Goal: Information Seeking & Learning: Learn about a topic

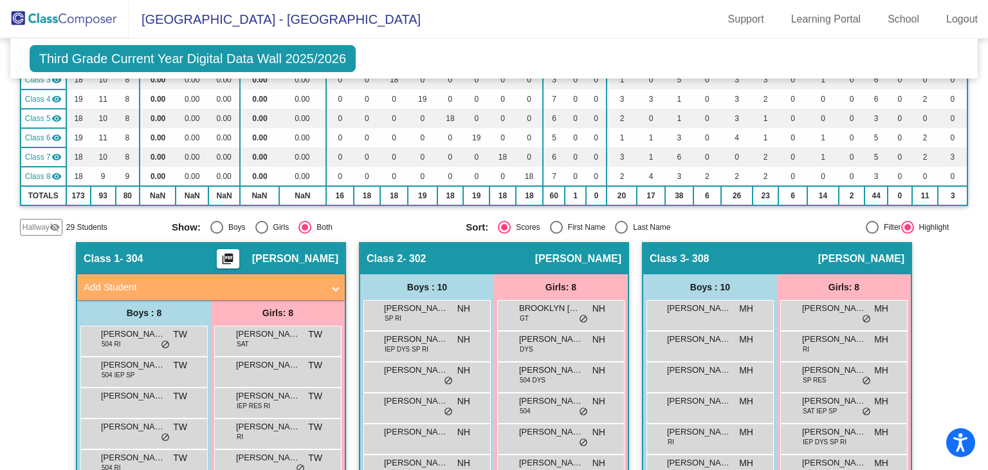
scroll to position [169, 0]
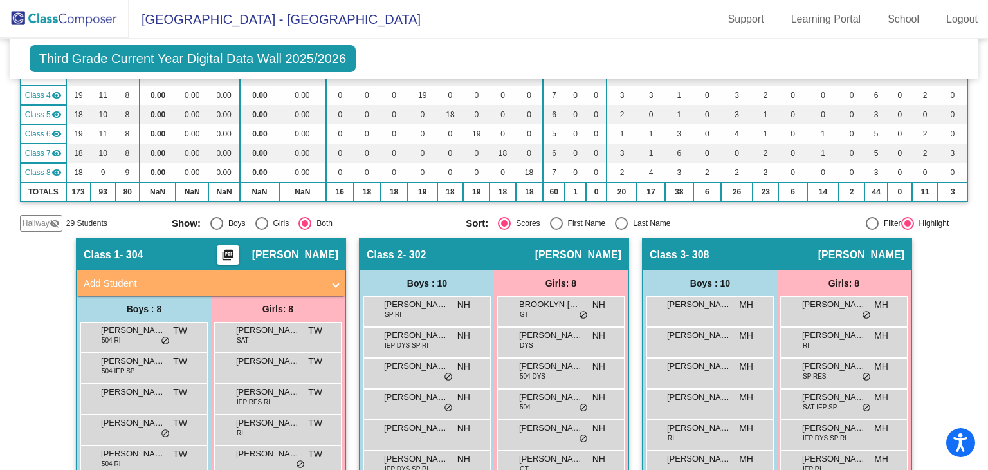
click at [237, 248] on button "picture_as_pdf" at bounding box center [228, 254] width 23 height 19
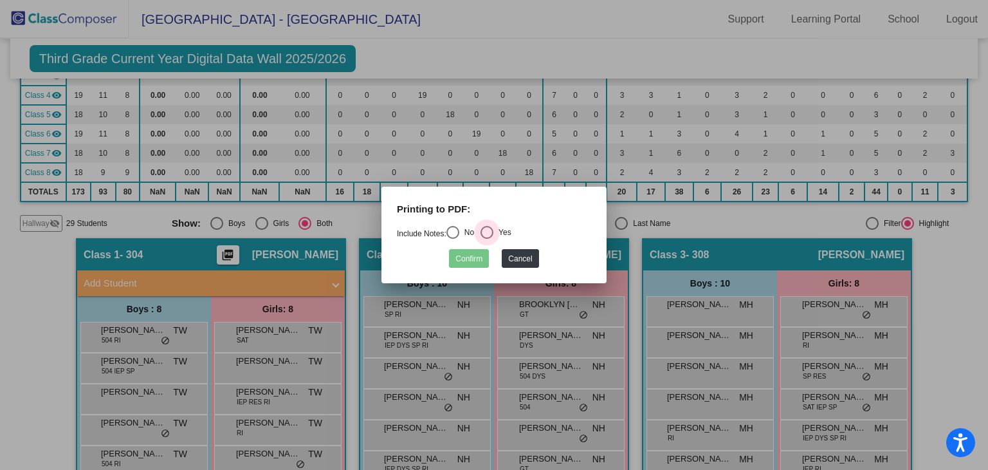
click at [489, 232] on div "Select an option" at bounding box center [487, 232] width 13 height 13
click at [487, 239] on input "Yes" at bounding box center [486, 239] width 1 height 1
radio input "true"
click at [473, 258] on button "Confirm" at bounding box center [469, 258] width 40 height 19
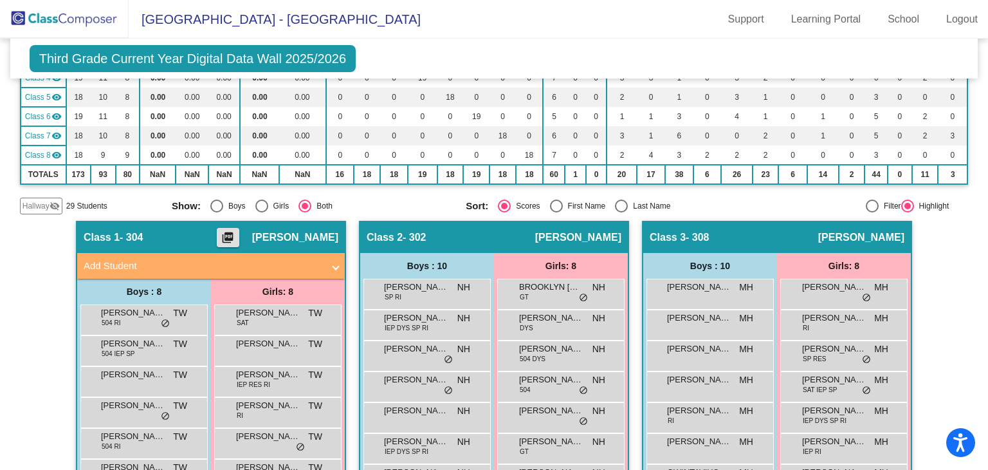
scroll to position [187, 0]
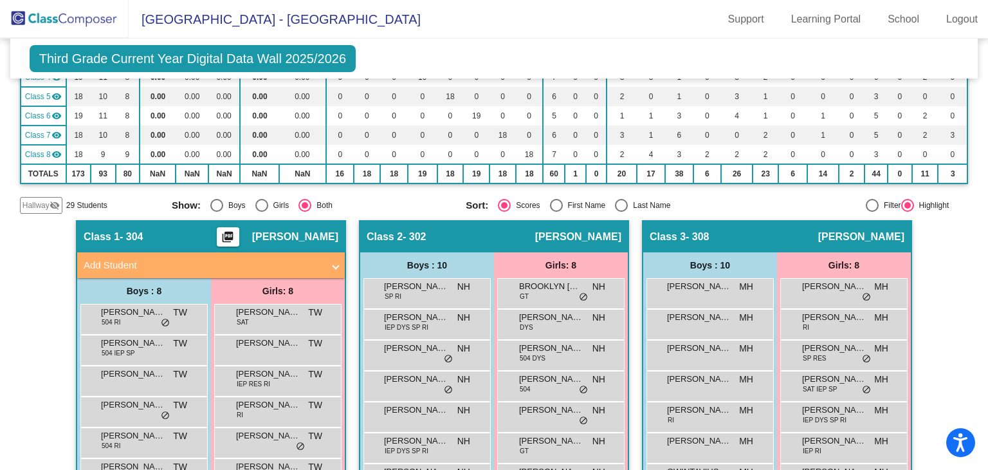
drag, startPoint x: 892, startPoint y: 170, endPoint x: 987, endPoint y: 232, distance: 114.0
click at [987, 232] on mat-sidenav-content "Grade 3 Select Grade Third Grade Current Year Digital Data Wall 2025/2026 Add, …" at bounding box center [494, 254] width 988 height 431
click at [973, 196] on mat-sidenav-content "Grade 3 Select Grade Third Grade Current Year Digital Data Wall 2025/2026 Add, …" at bounding box center [494, 254] width 988 height 431
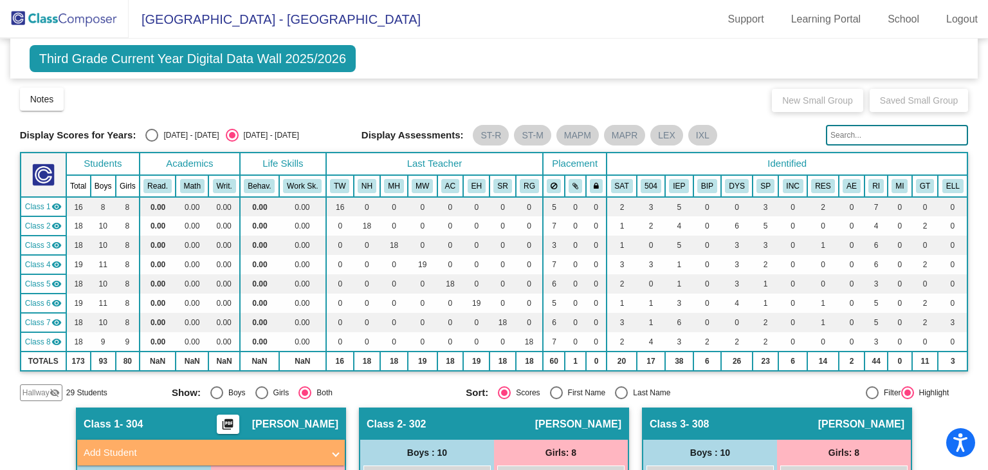
click at [154, 430] on div "Class 1 - 304 picture_as_pdf [PERSON_NAME]" at bounding box center [211, 423] width 268 height 31
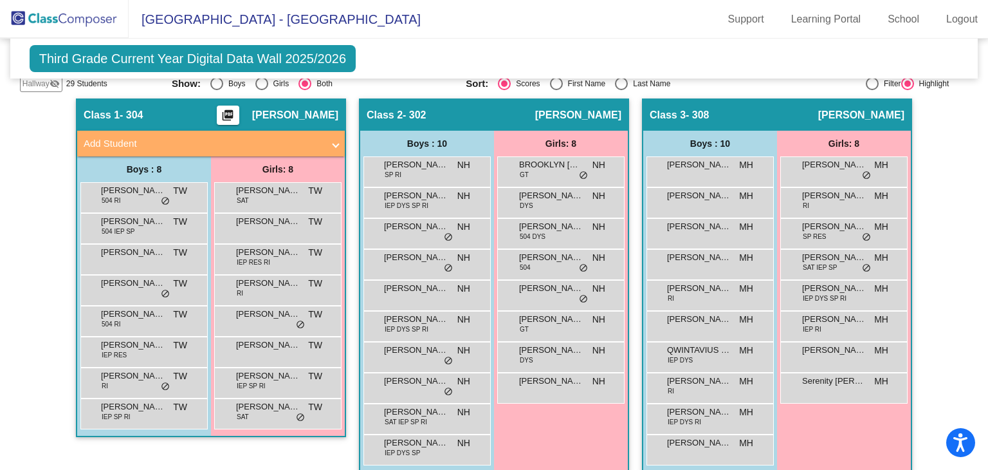
scroll to position [283, 0]
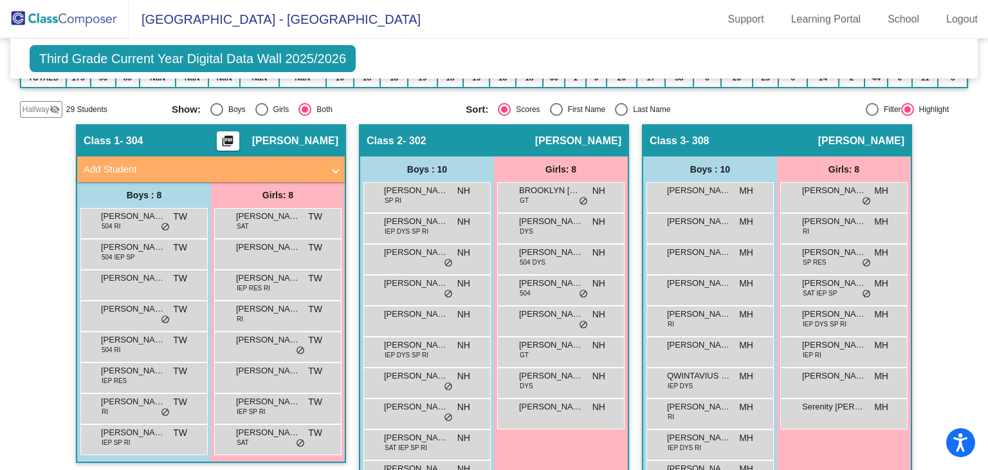
click at [85, 19] on img at bounding box center [64, 19] width 129 height 38
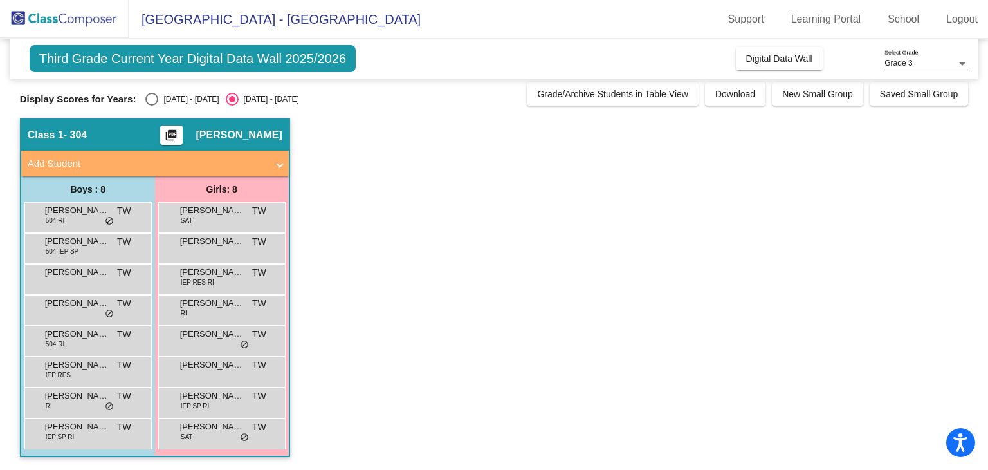
scroll to position [3, 0]
click at [153, 97] on div "Select an option" at bounding box center [151, 99] width 13 height 13
click at [152, 106] on input "[DATE] - [DATE]" at bounding box center [151, 106] width 1 height 1
radio input "true"
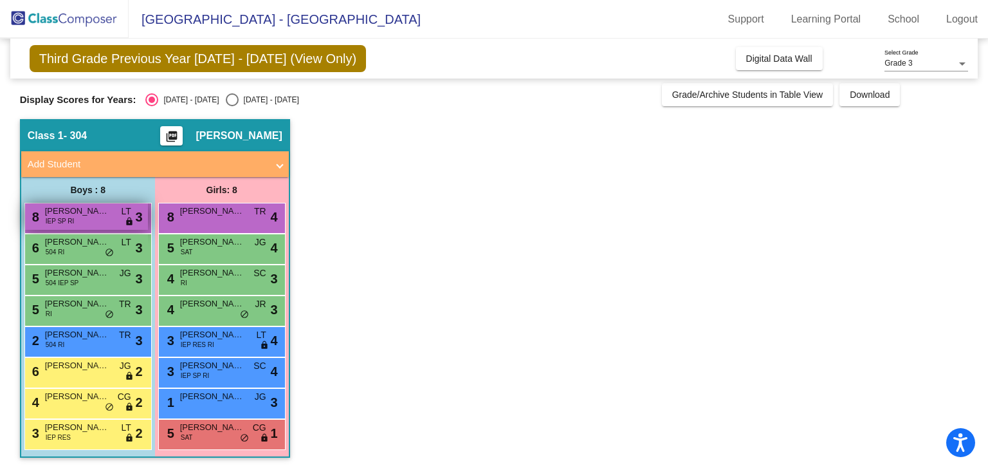
click at [85, 220] on div "8 [PERSON_NAME] IEP SP RI LT lock do_not_disturb_alt 3" at bounding box center [86, 216] width 123 height 26
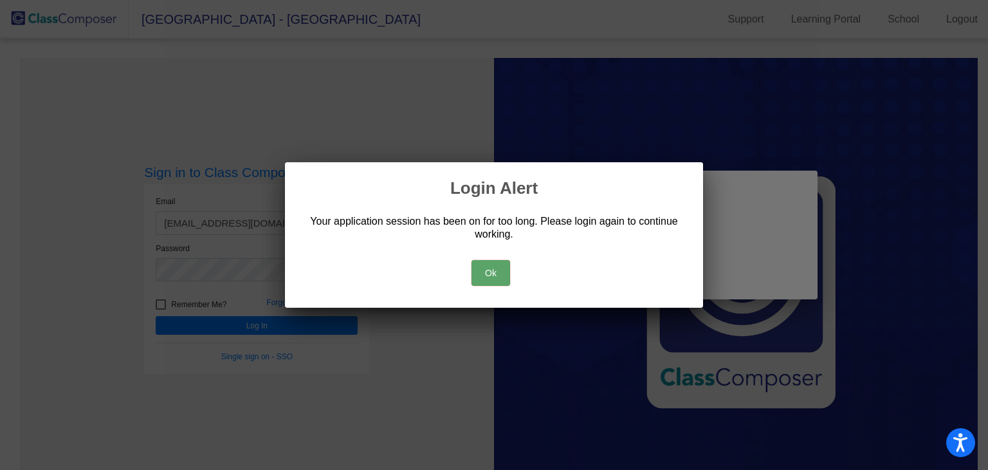
click at [491, 271] on button "Ok" at bounding box center [491, 273] width 39 height 26
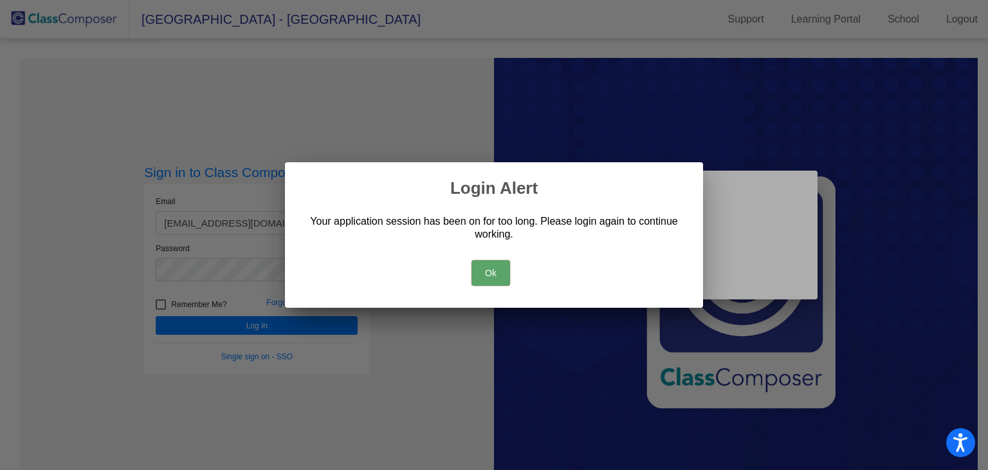
click at [491, 271] on button "Ok" at bounding box center [491, 273] width 39 height 26
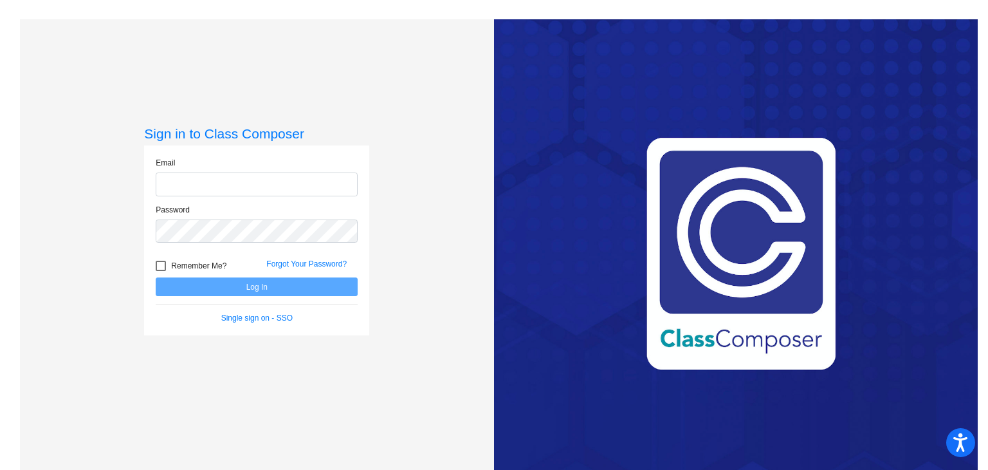
type input "[EMAIL_ADDRESS][DOMAIN_NAME]"
click at [249, 289] on button "Log In" at bounding box center [257, 286] width 202 height 19
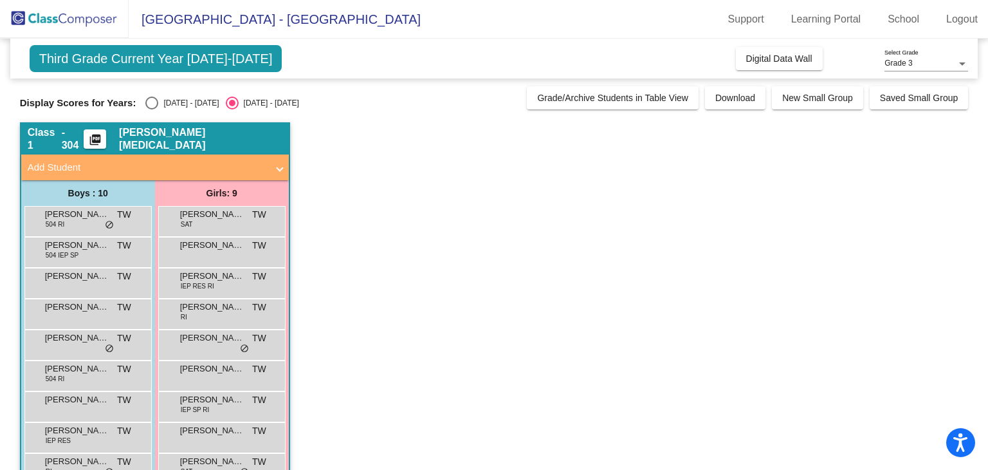
click at [152, 104] on div "Select an option" at bounding box center [151, 102] width 13 height 13
click at [152, 109] on input "[DATE] - [DATE]" at bounding box center [151, 109] width 1 height 1
radio input "true"
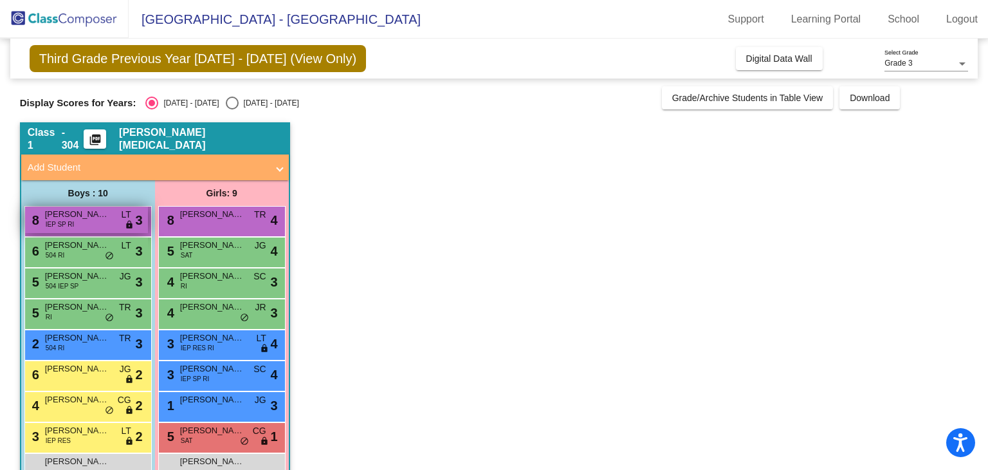
click at [95, 219] on span "[PERSON_NAME]" at bounding box center [77, 214] width 64 height 13
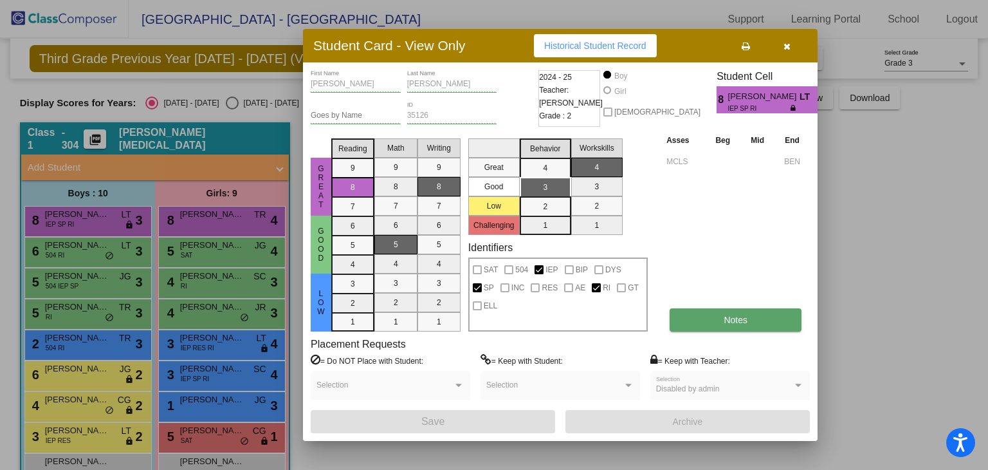
click at [759, 327] on button "Notes" at bounding box center [736, 319] width 132 height 23
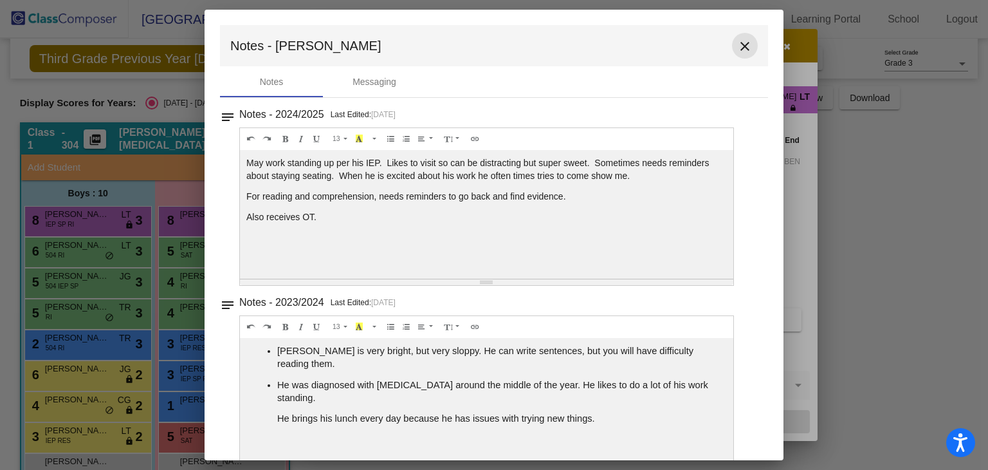
click at [744, 42] on mat-icon "close" at bounding box center [744, 46] width 15 height 15
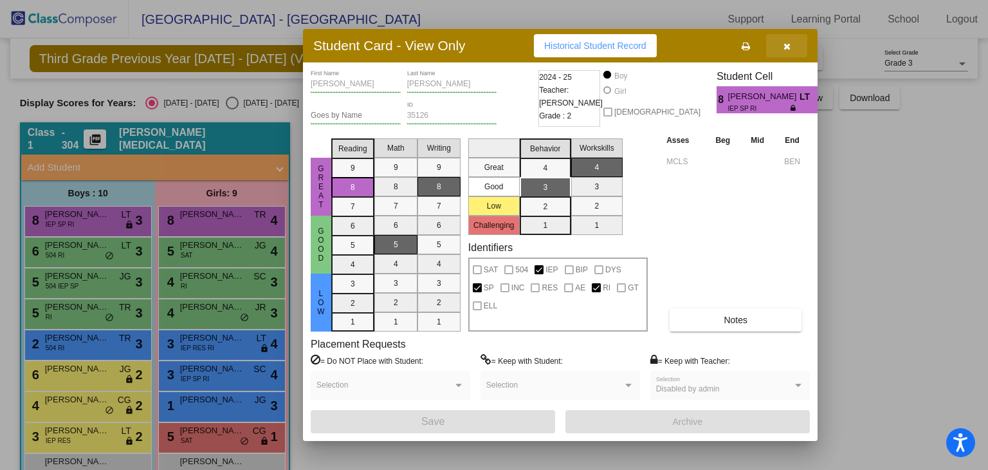
click at [787, 46] on icon "button" at bounding box center [786, 46] width 7 height 9
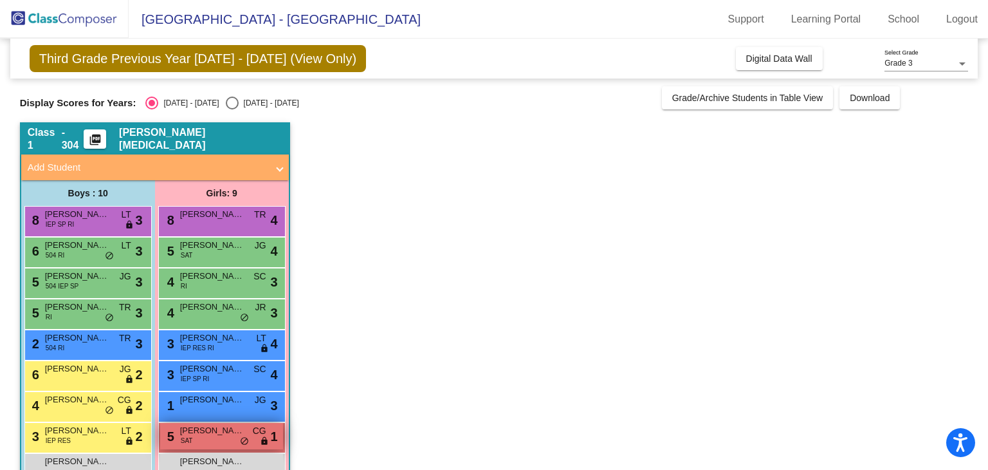
click at [219, 443] on div "5 RILEY MCHUGH SAT CG lock do_not_disturb_alt 1" at bounding box center [221, 436] width 123 height 26
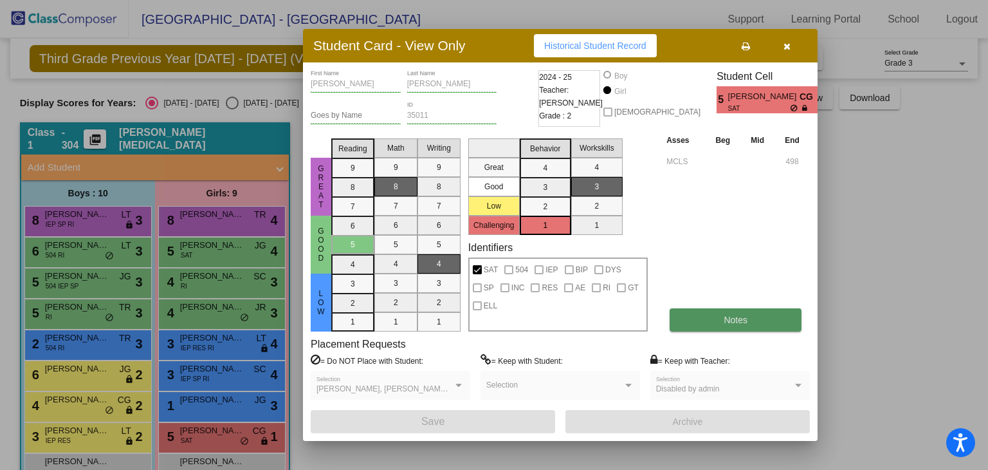
click at [701, 322] on button "Notes" at bounding box center [736, 319] width 132 height 23
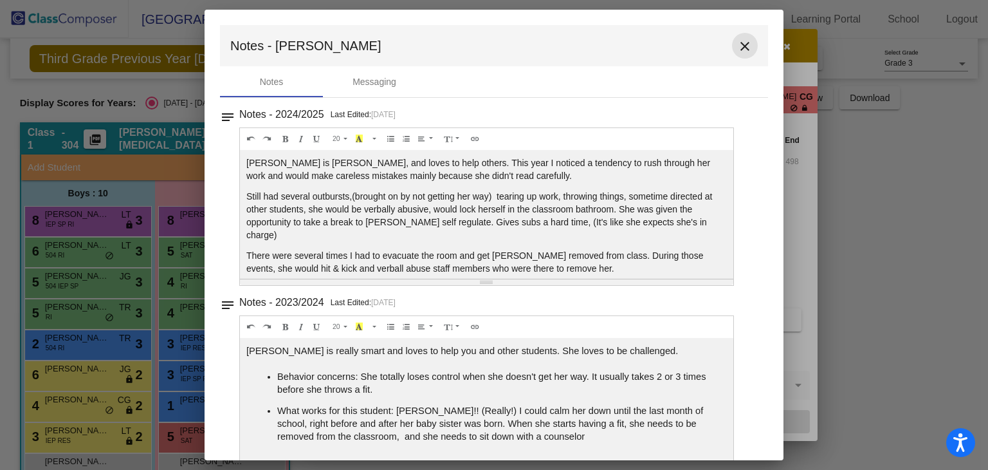
click at [738, 48] on mat-icon "close" at bounding box center [744, 46] width 15 height 15
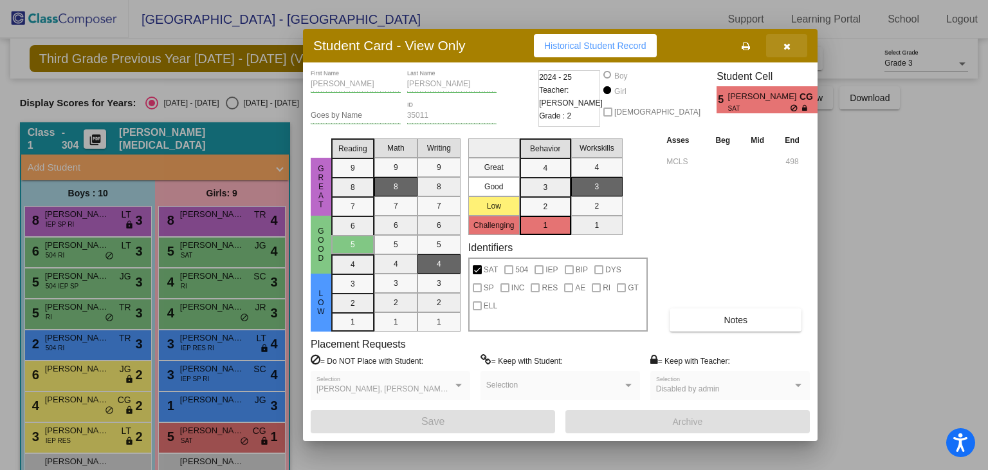
click at [775, 41] on button "button" at bounding box center [786, 45] width 41 height 23
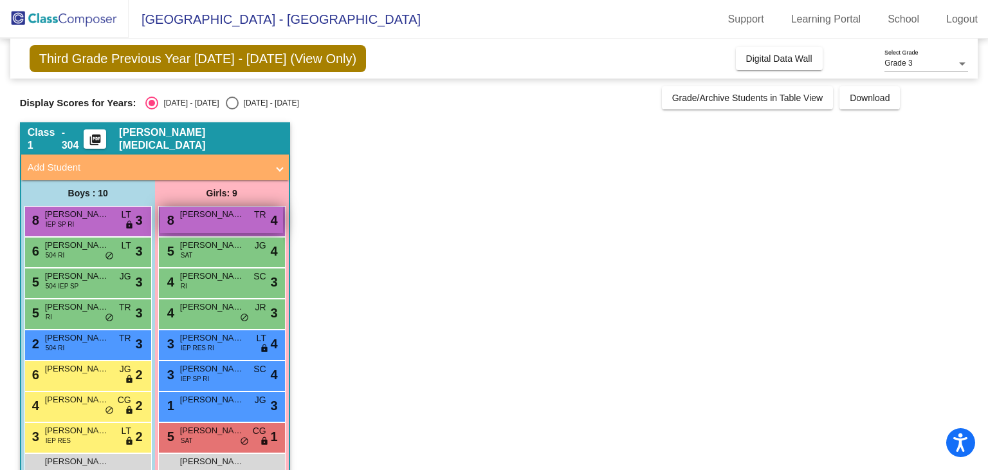
click at [214, 219] on span "[PERSON_NAME] DAILY" at bounding box center [212, 214] width 64 height 13
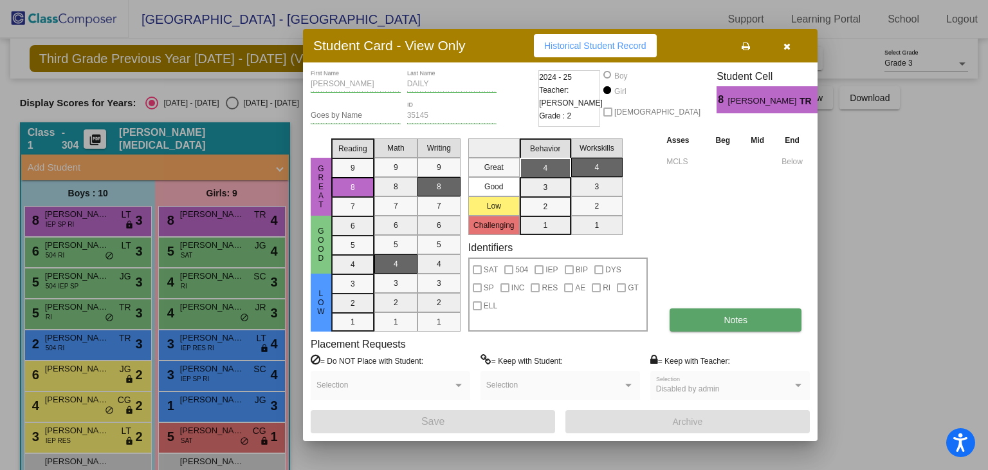
click at [705, 325] on button "Notes" at bounding box center [736, 319] width 132 height 23
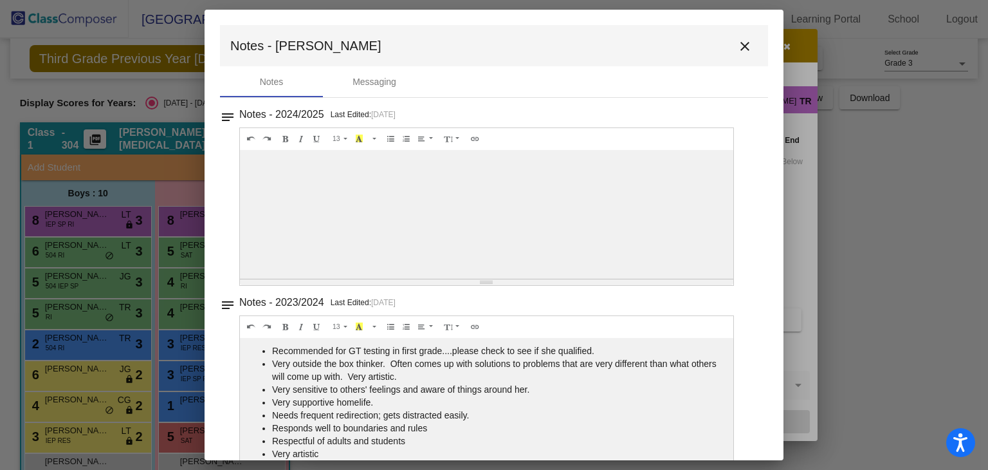
click at [647, 225] on div at bounding box center [486, 214] width 493 height 129
click at [737, 45] on mat-icon "close" at bounding box center [744, 46] width 15 height 15
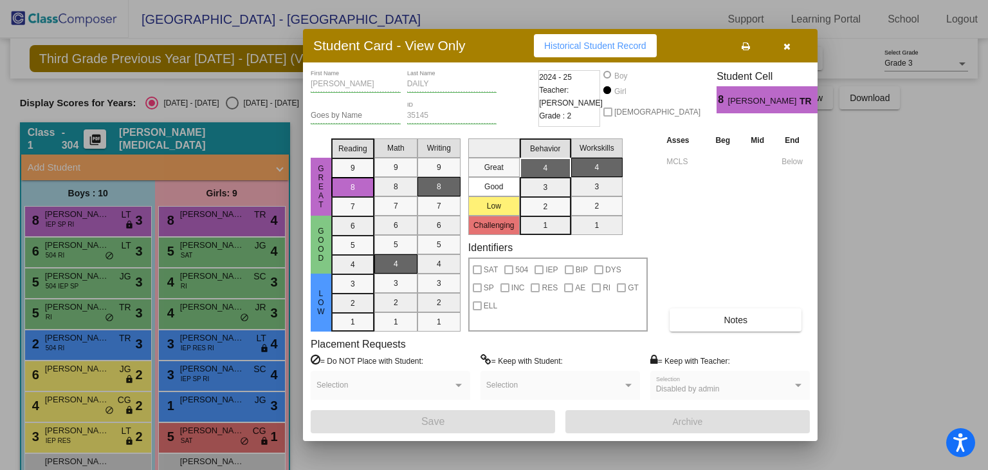
click at [738, 302] on div "Asses Beg Mid End MCLS Below Notes" at bounding box center [736, 232] width 147 height 198
click at [738, 309] on button "Notes" at bounding box center [736, 319] width 132 height 23
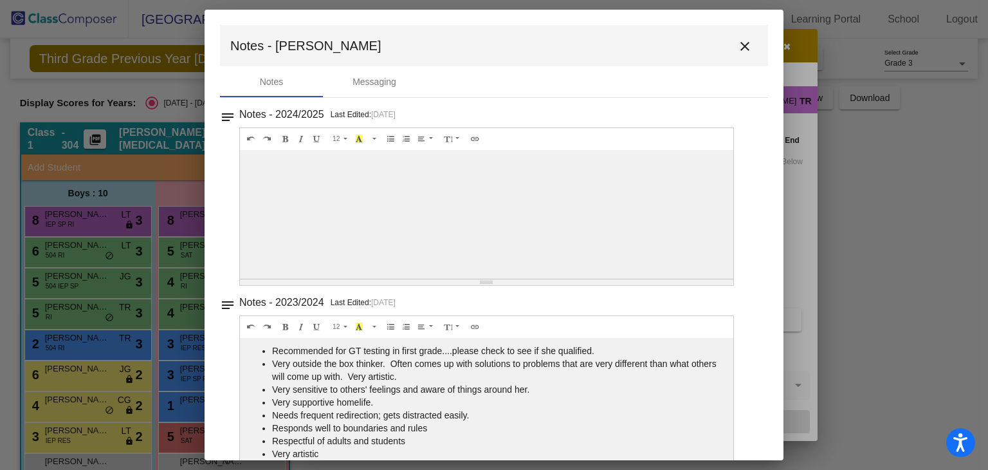
click at [737, 52] on mat-icon "close" at bounding box center [744, 46] width 15 height 15
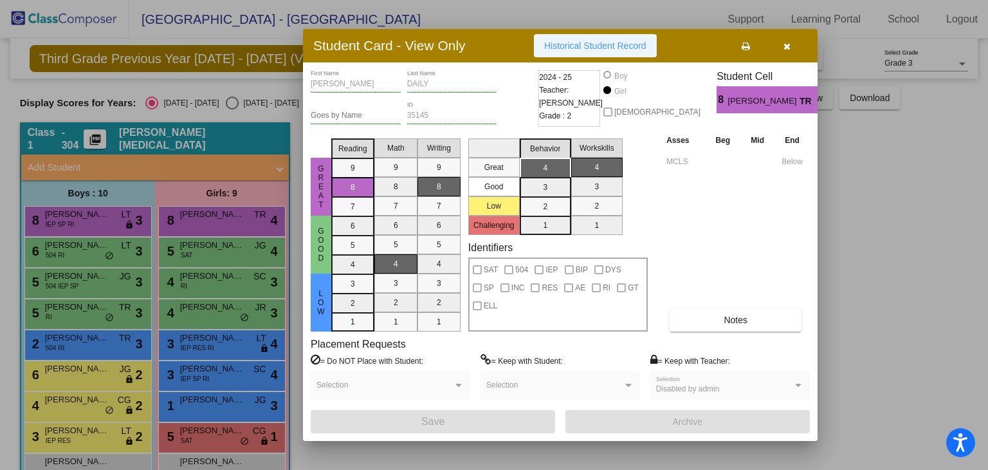
click at [625, 42] on span "Historical Student Record" at bounding box center [595, 46] width 102 height 10
click at [787, 50] on icon "button" at bounding box center [786, 46] width 7 height 9
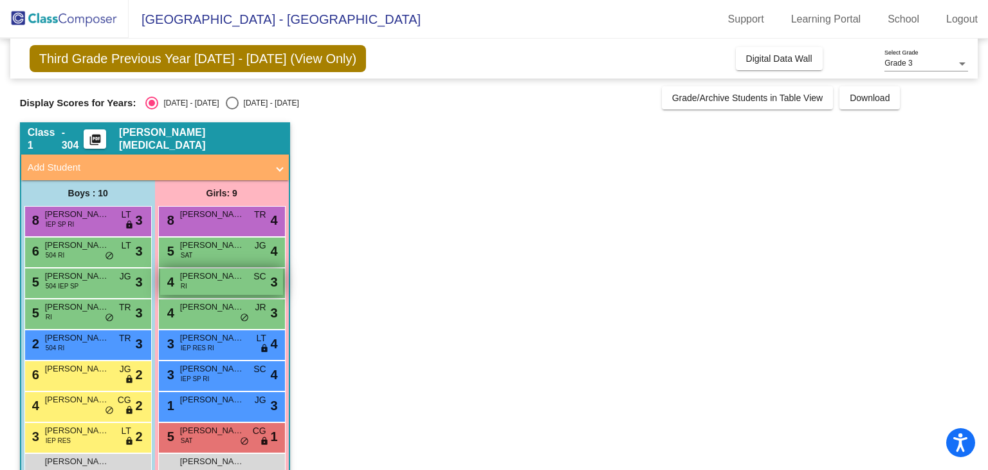
click at [197, 284] on div "4 Adalyn Mantooth RI SC lock do_not_disturb_alt 3" at bounding box center [221, 281] width 123 height 26
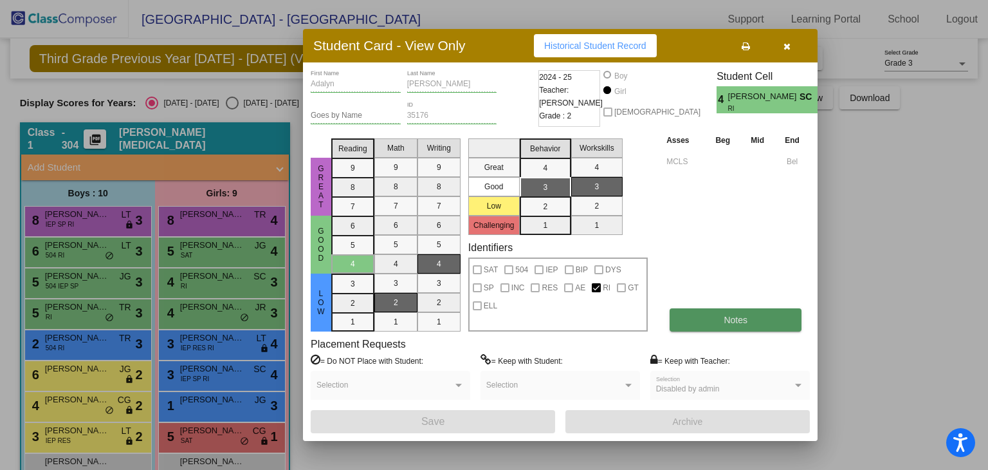
click at [746, 327] on button "Notes" at bounding box center [736, 319] width 132 height 23
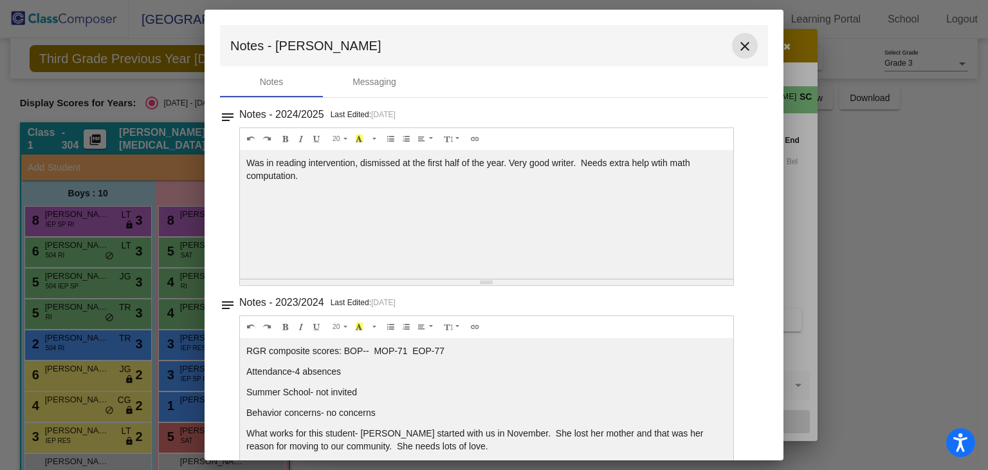
click at [740, 45] on mat-icon "close" at bounding box center [744, 46] width 15 height 15
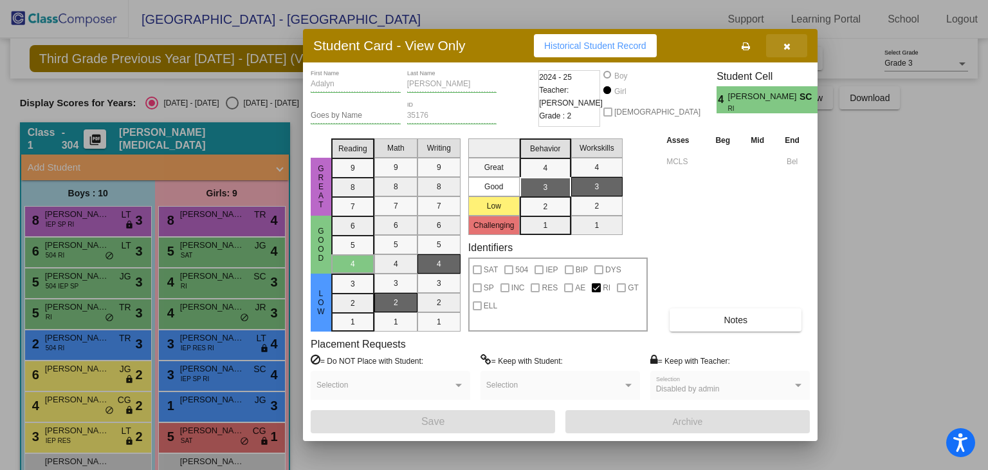
click at [787, 44] on icon "button" at bounding box center [786, 46] width 7 height 9
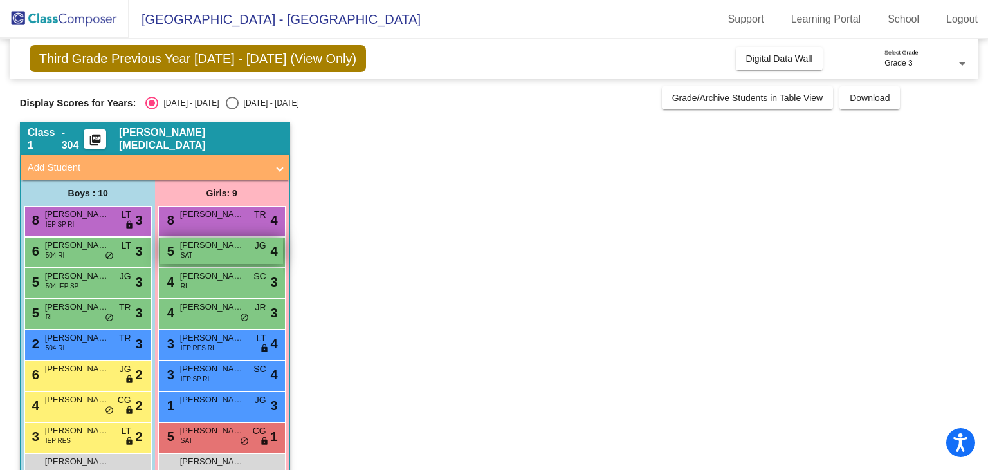
click at [221, 248] on span "[PERSON_NAME]" at bounding box center [212, 245] width 64 height 13
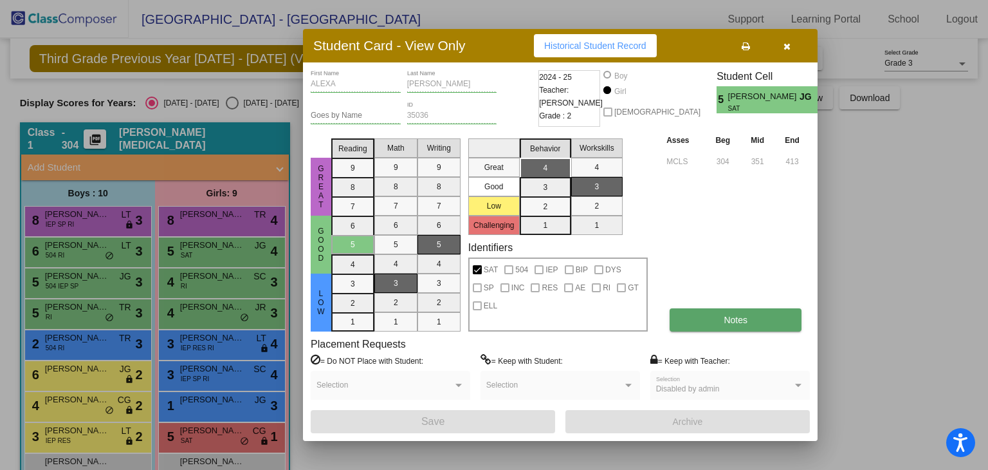
click at [720, 324] on button "Notes" at bounding box center [736, 319] width 132 height 23
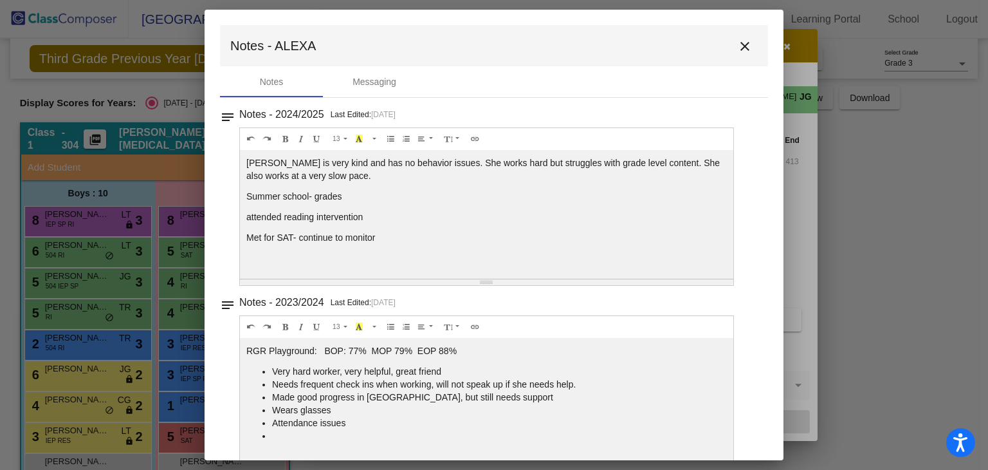
click at [737, 49] on mat-icon "close" at bounding box center [744, 46] width 15 height 15
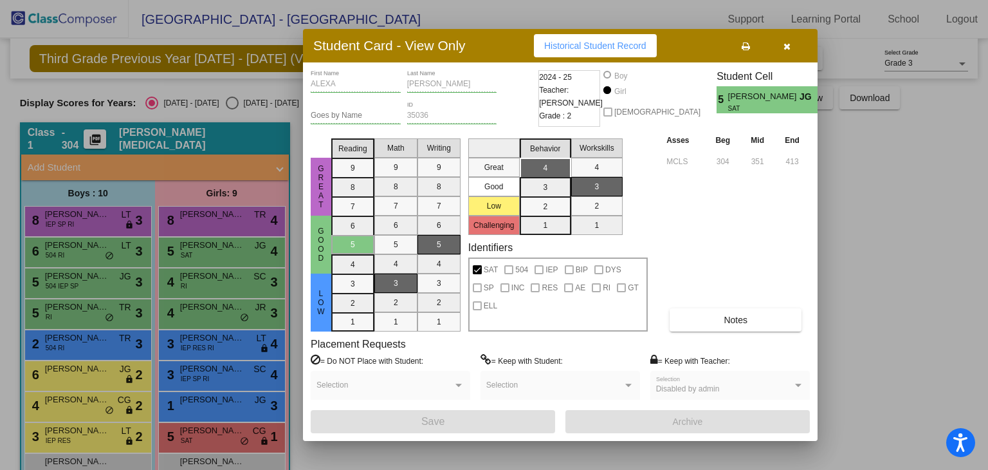
click at [782, 44] on button "button" at bounding box center [786, 45] width 41 height 23
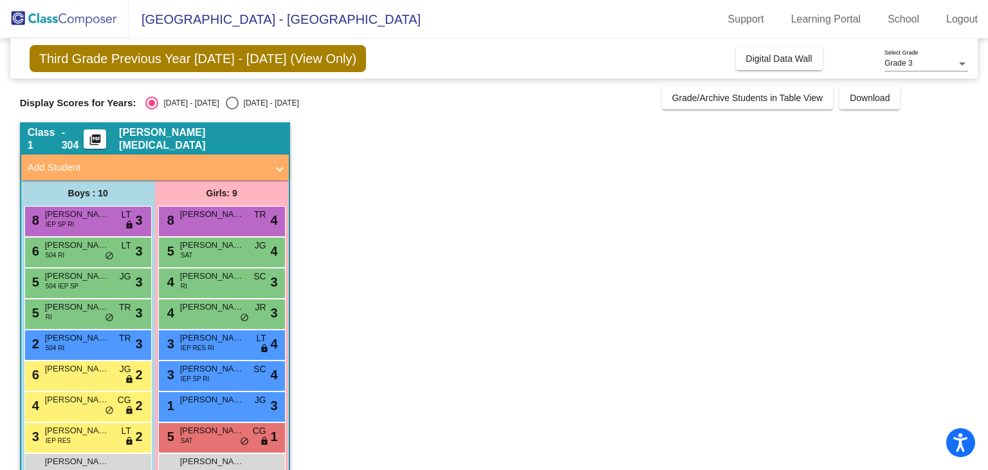
scroll to position [65, 0]
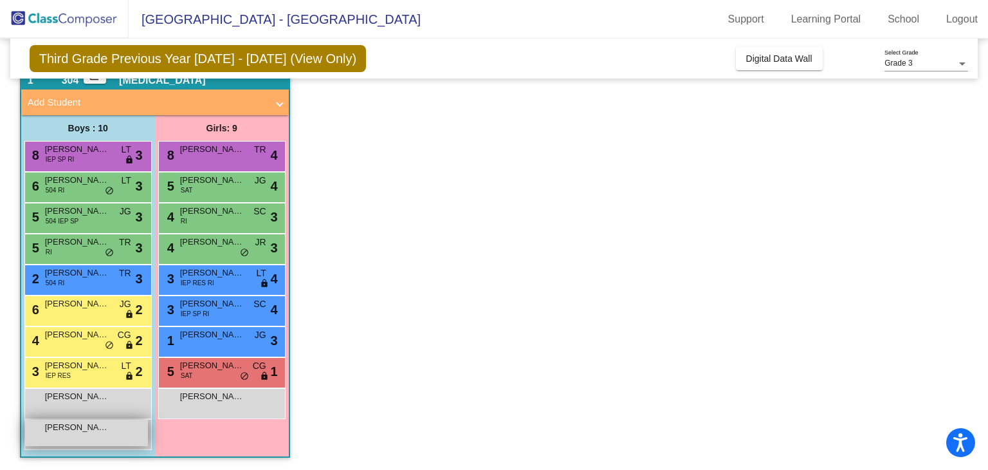
click at [61, 433] on div "Luke Palma lock do_not_disturb_alt" at bounding box center [86, 432] width 123 height 26
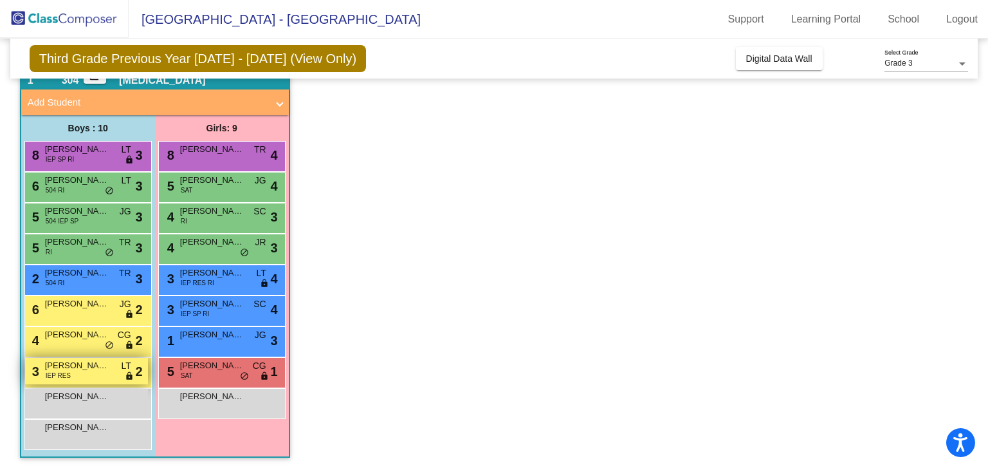
click at [91, 369] on span "[PERSON_NAME]" at bounding box center [77, 365] width 64 height 13
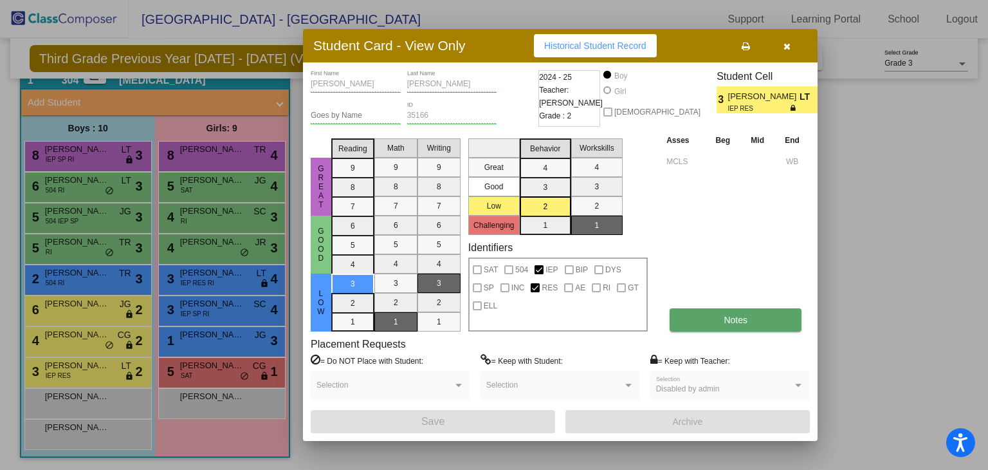
click at [735, 313] on button "Notes" at bounding box center [736, 319] width 132 height 23
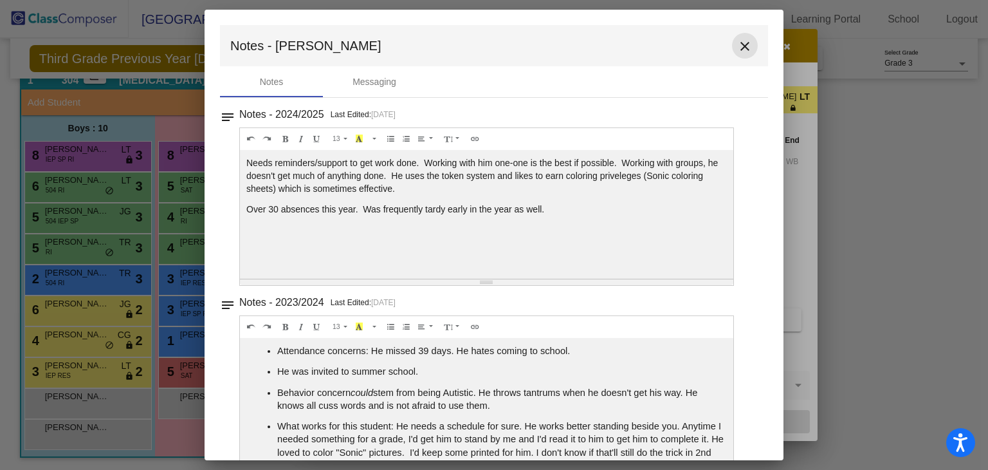
click at [738, 41] on mat-icon "close" at bounding box center [744, 46] width 15 height 15
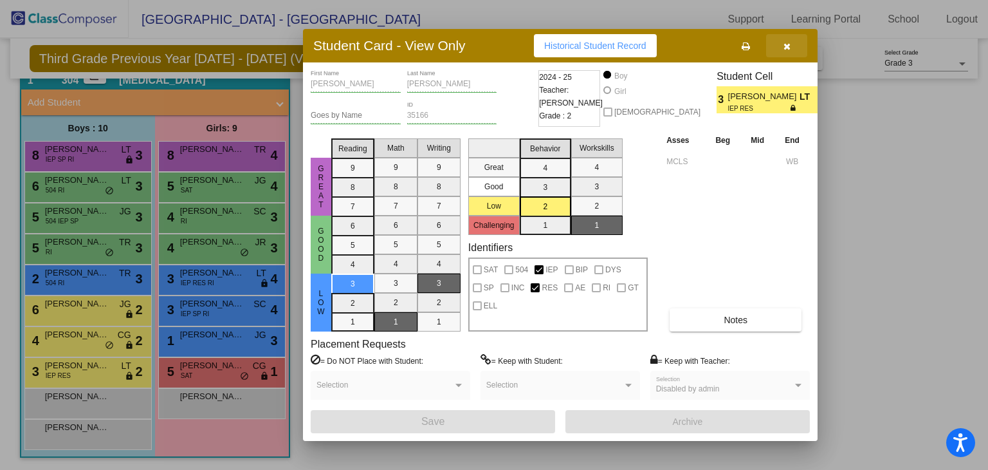
click at [789, 46] on icon "button" at bounding box center [786, 46] width 7 height 9
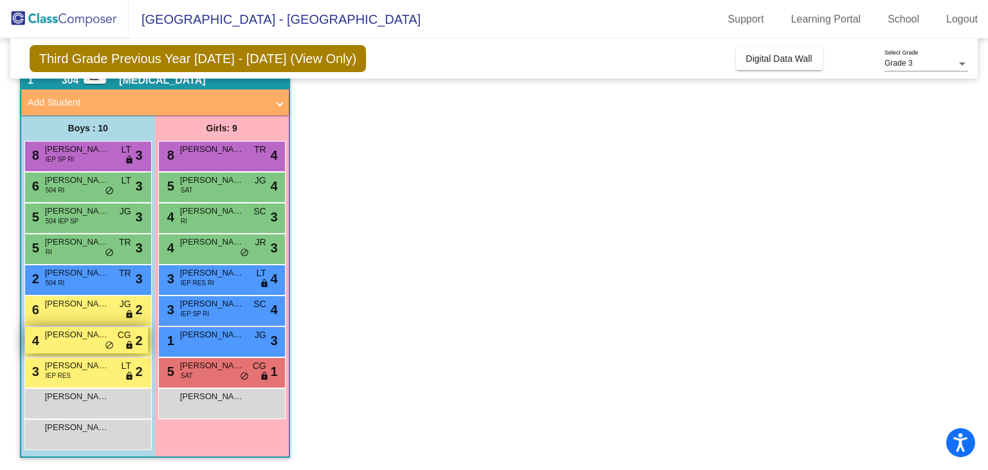
click at [73, 338] on span "[PERSON_NAME]" at bounding box center [77, 334] width 64 height 13
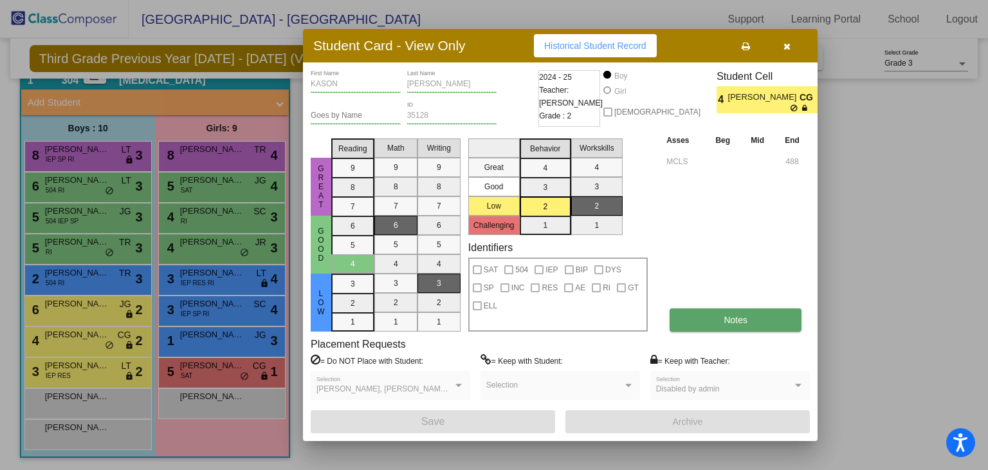
click at [769, 315] on button "Notes" at bounding box center [736, 319] width 132 height 23
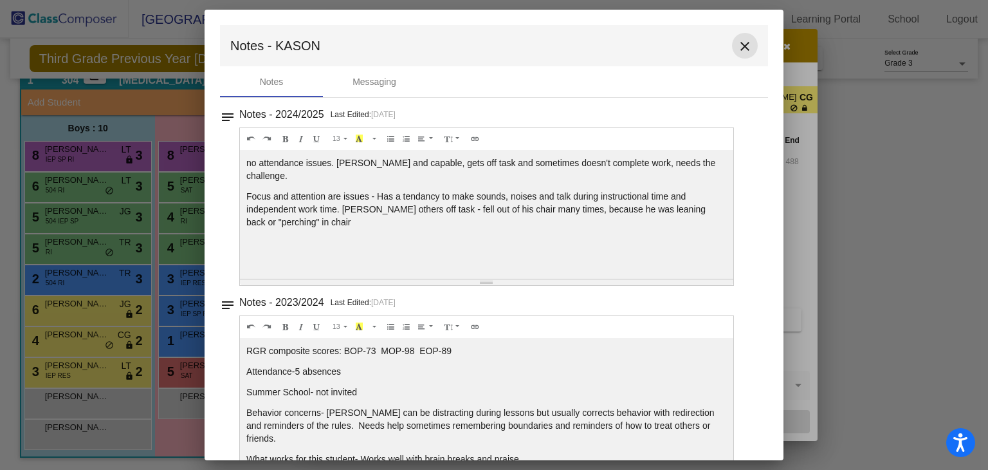
click at [732, 48] on button "close" at bounding box center [745, 46] width 26 height 26
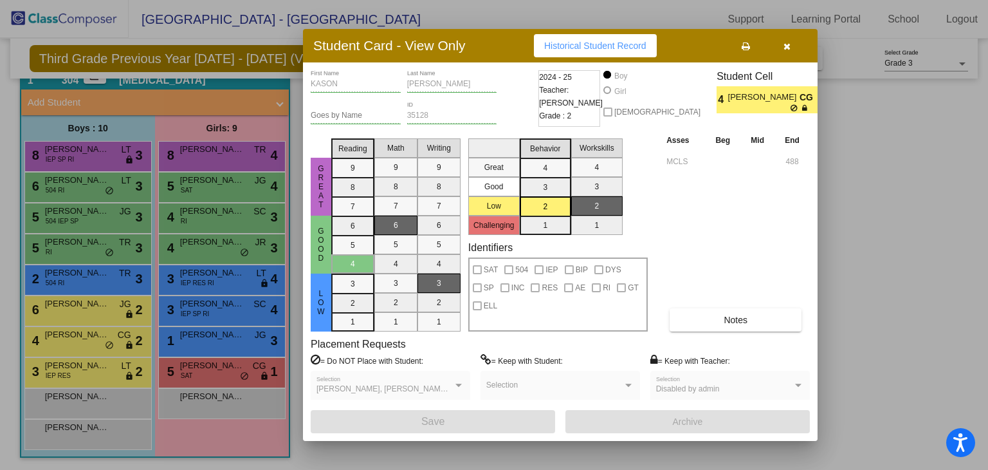
click at [783, 46] on icon "button" at bounding box center [786, 46] width 7 height 9
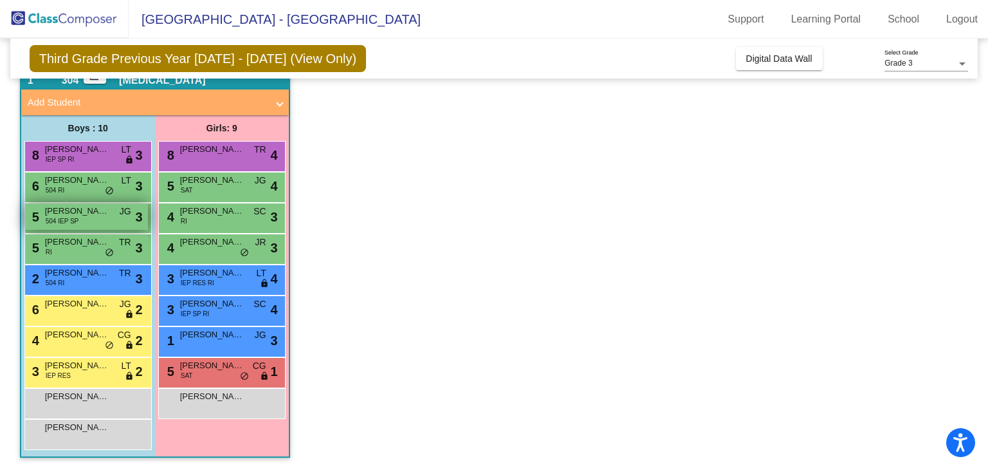
click at [77, 212] on span "[PERSON_NAME]" at bounding box center [77, 211] width 64 height 13
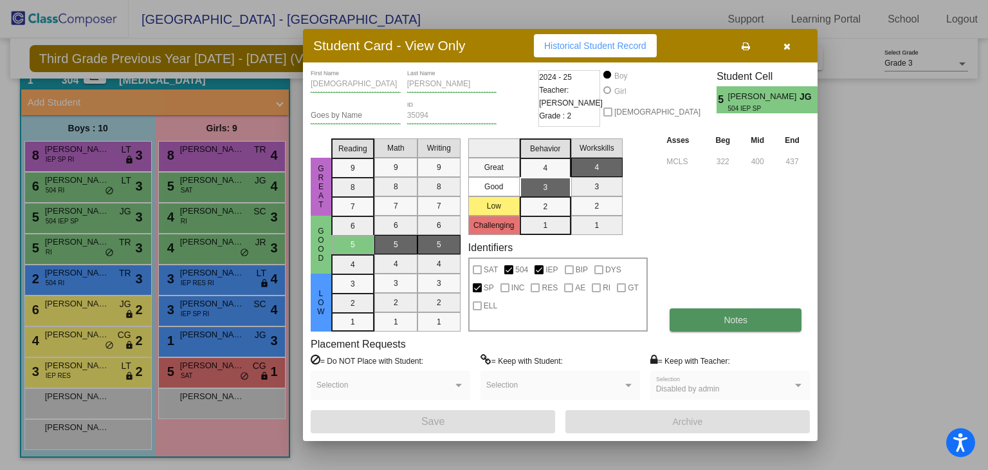
click at [747, 316] on span "Notes" at bounding box center [736, 320] width 24 height 10
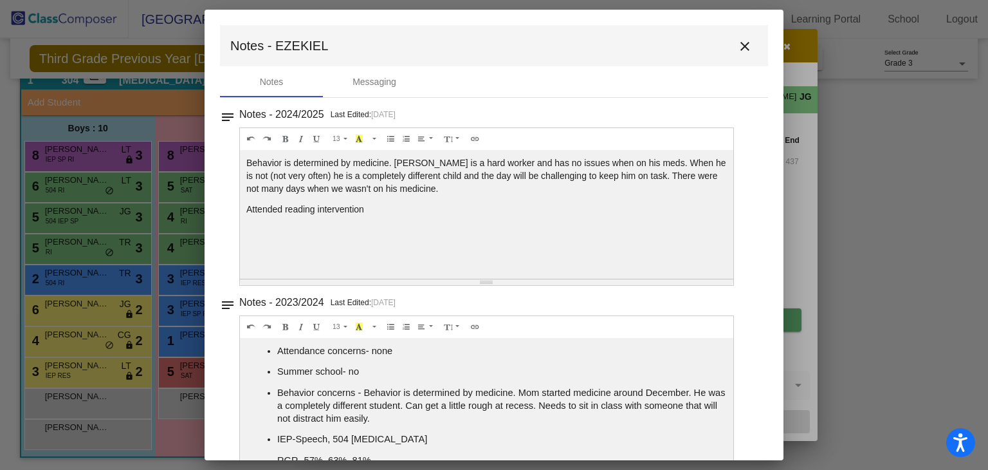
click at [747, 286] on div "Notes - 2023/2024 Last Edited: 5/21/24 13 8 9 10 11 12 14 18 24 36 Background C…" at bounding box center [499, 195] width 520 height 180
click at [737, 42] on mat-icon "close" at bounding box center [744, 46] width 15 height 15
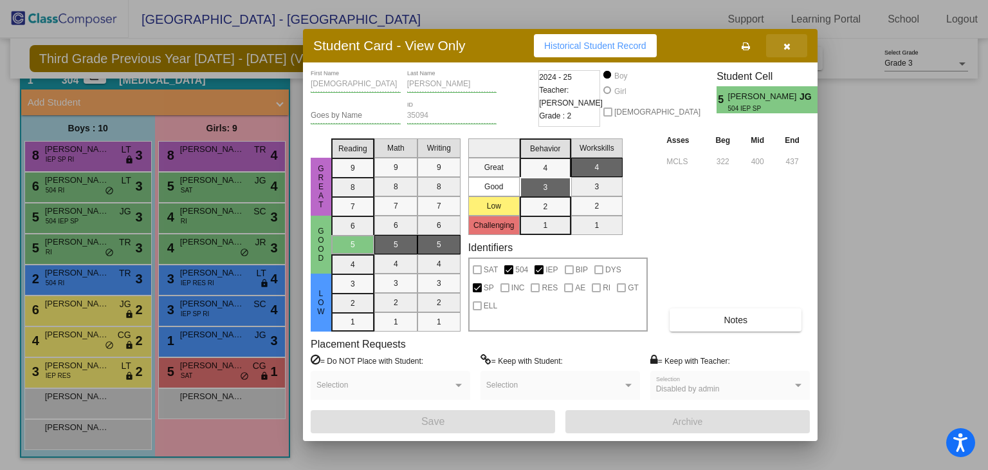
click at [785, 48] on icon "button" at bounding box center [786, 46] width 7 height 9
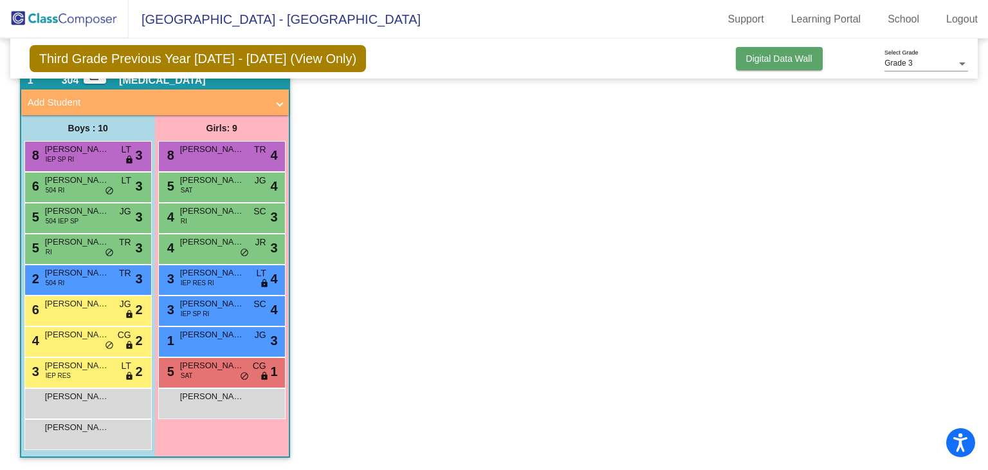
click at [783, 58] on span "Digital Data Wall" at bounding box center [779, 58] width 66 height 10
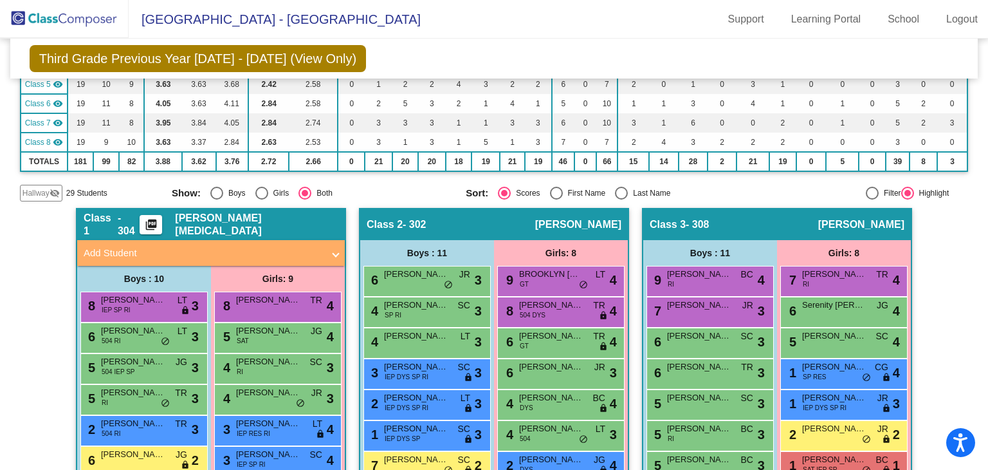
scroll to position [189, 0]
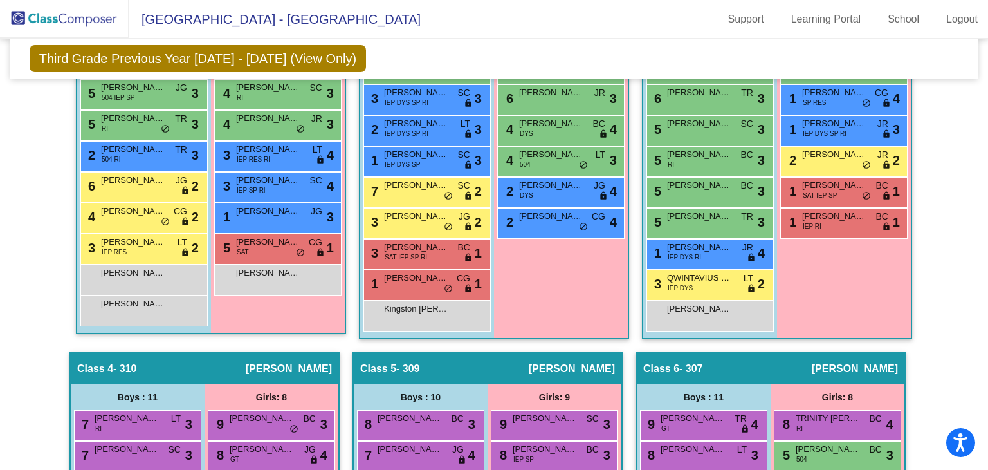
scroll to position [494, 0]
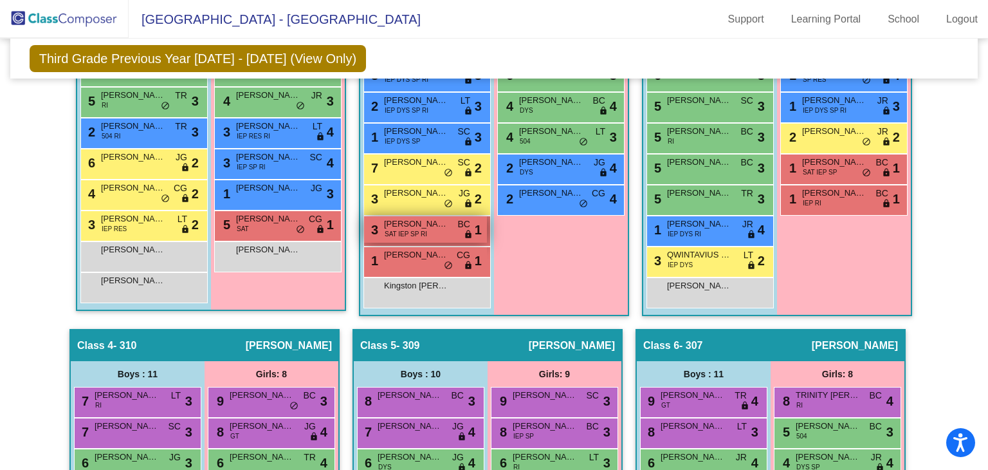
click at [407, 222] on span "[PERSON_NAME]" at bounding box center [416, 223] width 64 height 13
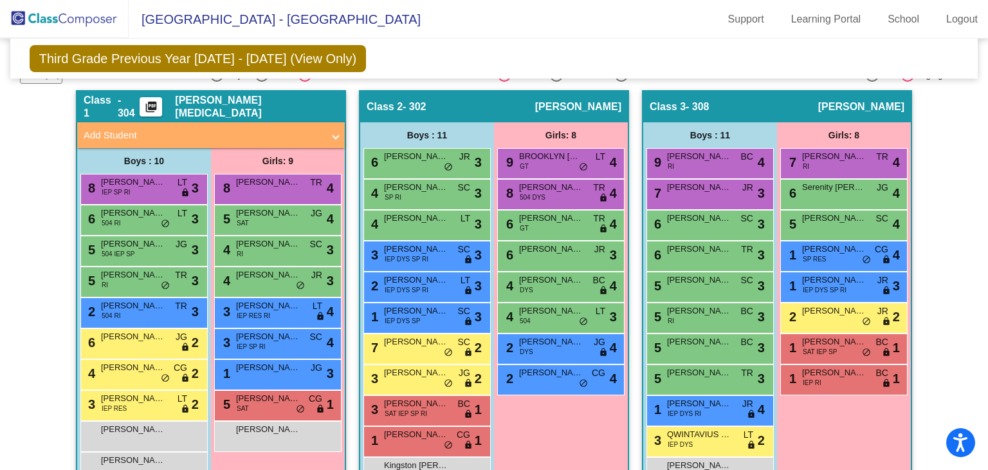
scroll to position [318, 0]
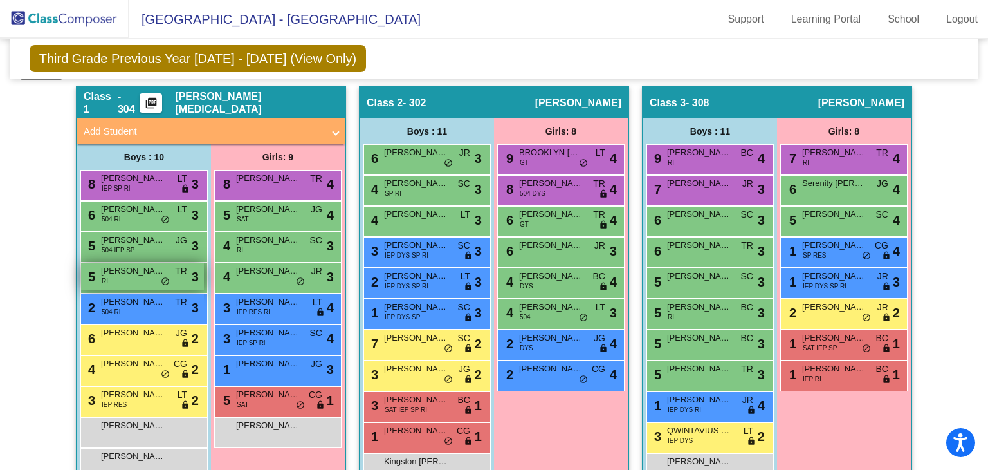
click at [127, 271] on span "[PERSON_NAME]" at bounding box center [133, 270] width 64 height 13
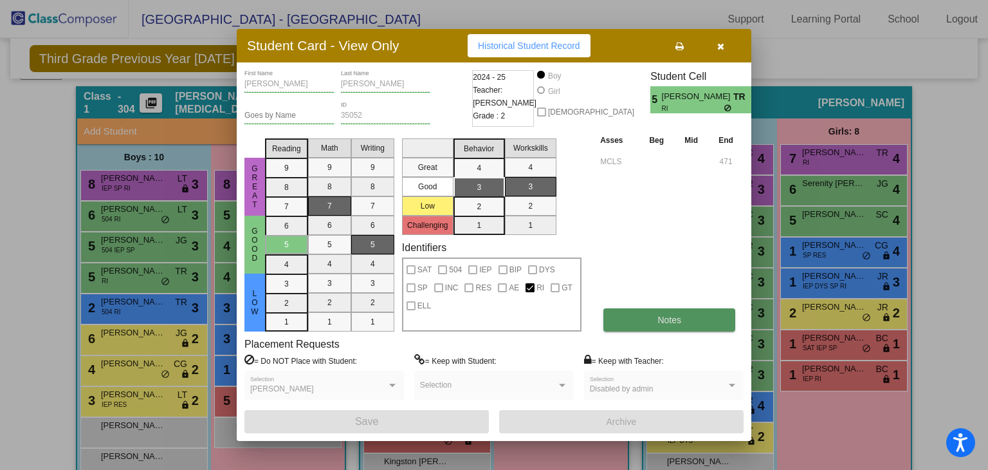
click at [648, 321] on button "Notes" at bounding box center [669, 319] width 132 height 23
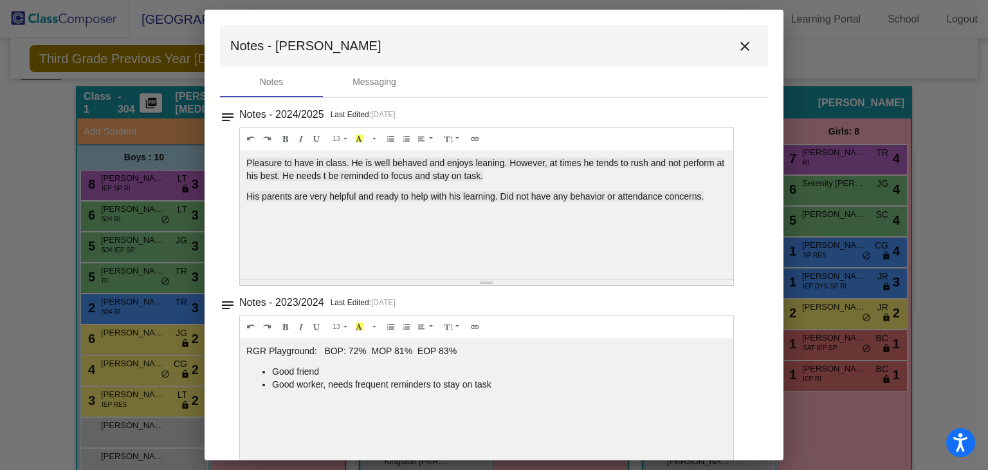
click at [738, 47] on mat-icon "close" at bounding box center [744, 46] width 15 height 15
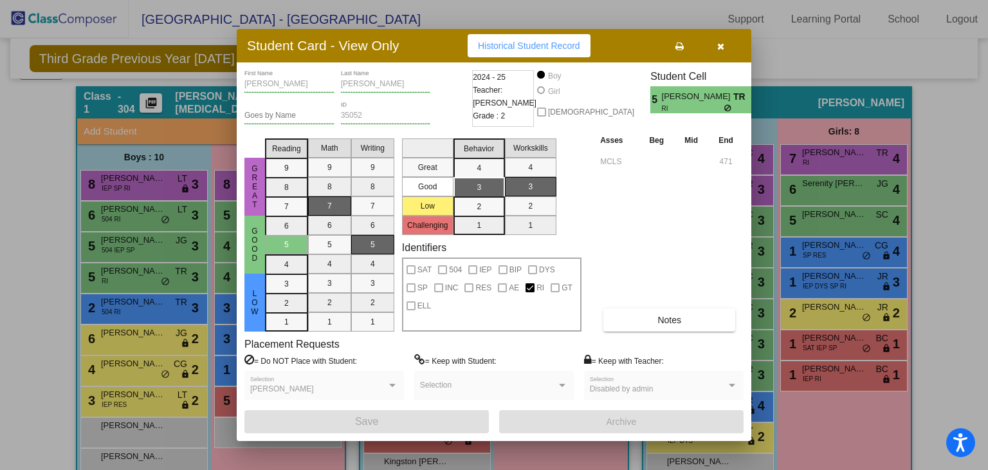
click at [723, 47] on icon "button" at bounding box center [720, 46] width 7 height 9
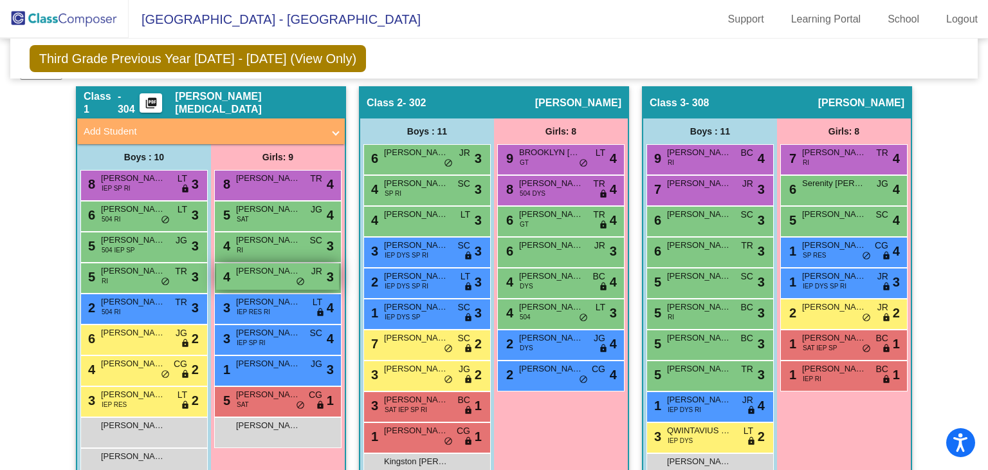
click at [274, 275] on span "[PERSON_NAME]" at bounding box center [268, 270] width 64 height 13
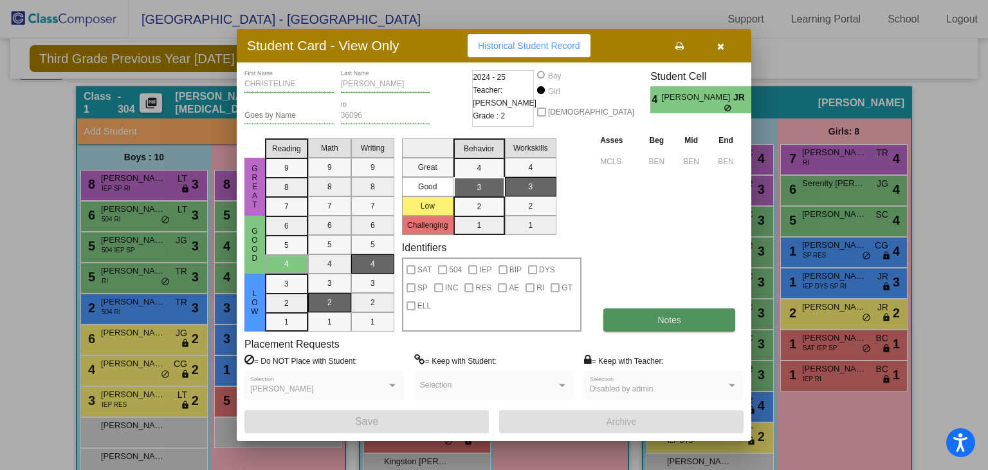
click at [663, 325] on button "Notes" at bounding box center [669, 319] width 132 height 23
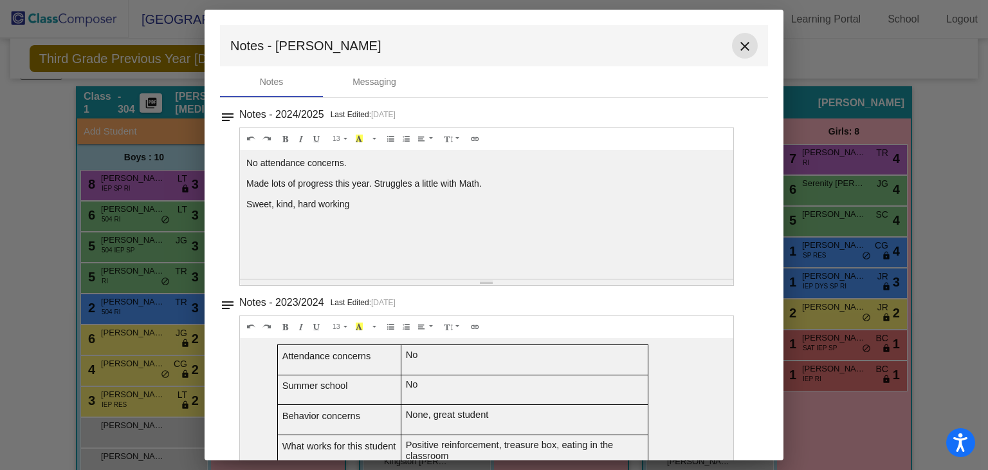
click at [737, 42] on mat-icon "close" at bounding box center [744, 46] width 15 height 15
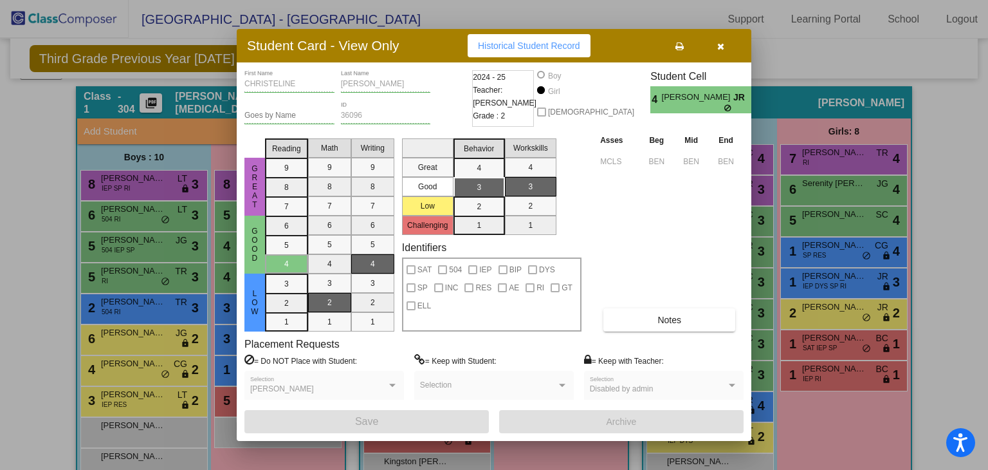
click at [729, 42] on button "button" at bounding box center [720, 45] width 41 height 23
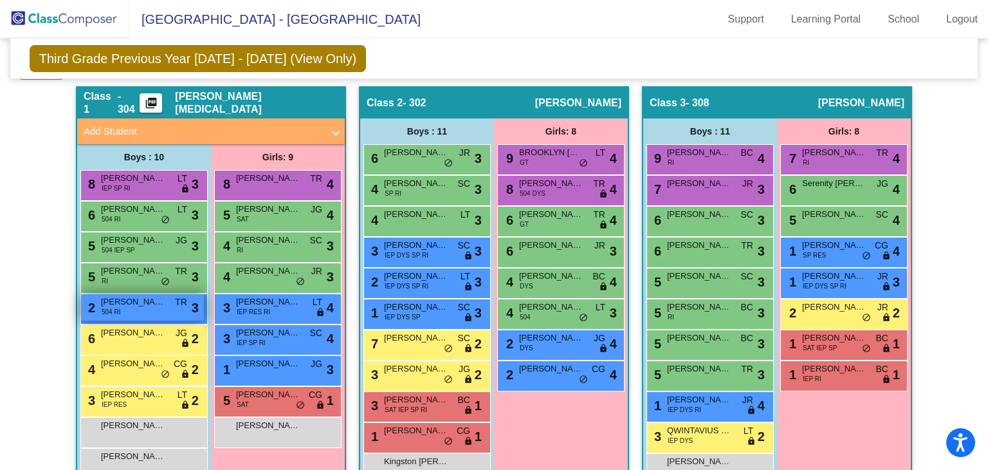
click at [158, 310] on div "2 LUCIANO FRANCO HERRERA 504 RI TR lock do_not_disturb_alt 3" at bounding box center [142, 307] width 123 height 26
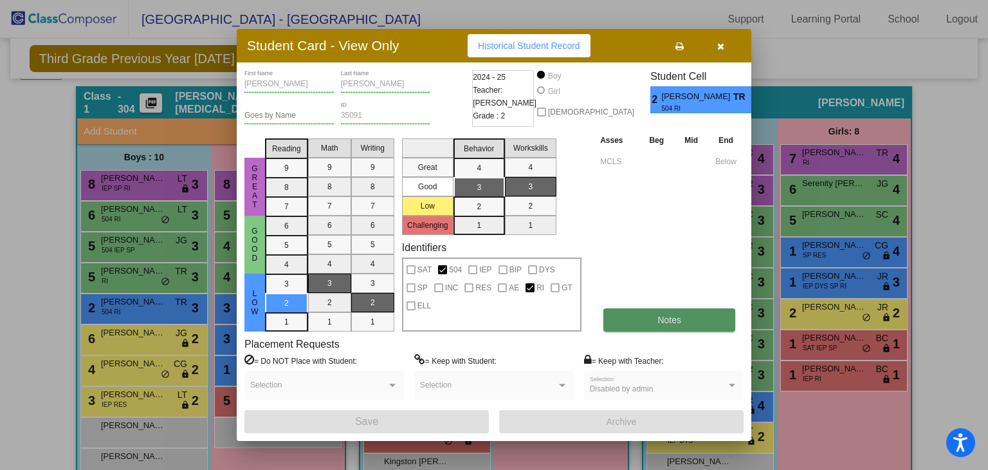
click at [654, 318] on button "Notes" at bounding box center [669, 319] width 132 height 23
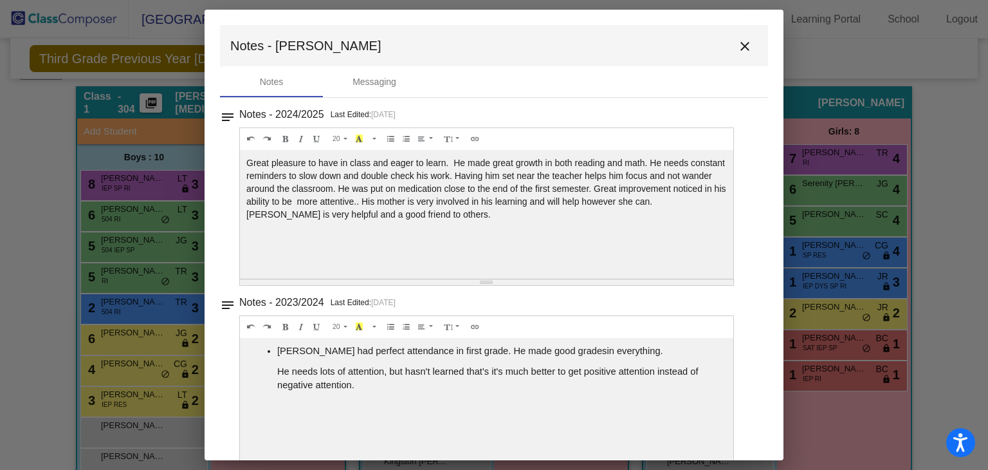
click at [740, 47] on mat-icon "close" at bounding box center [744, 46] width 15 height 15
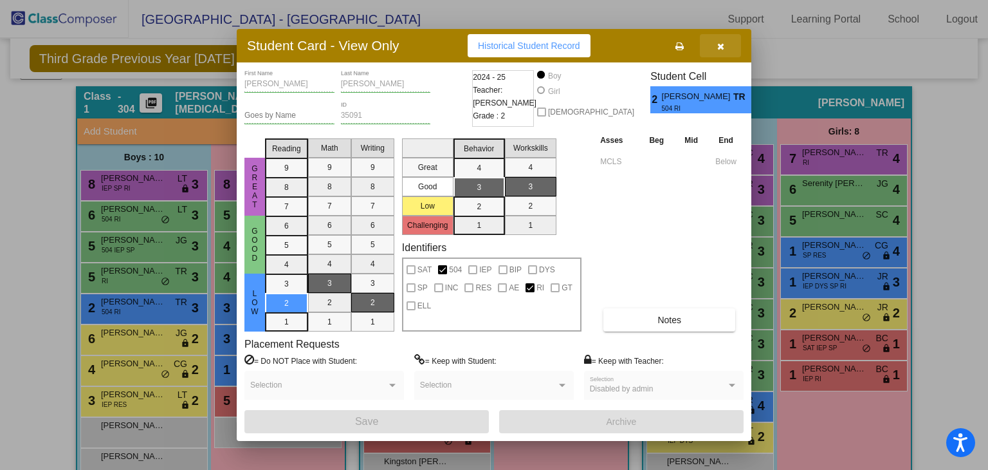
click at [720, 46] on icon "button" at bounding box center [720, 46] width 7 height 9
